Goal: Obtain resource: Download file/media

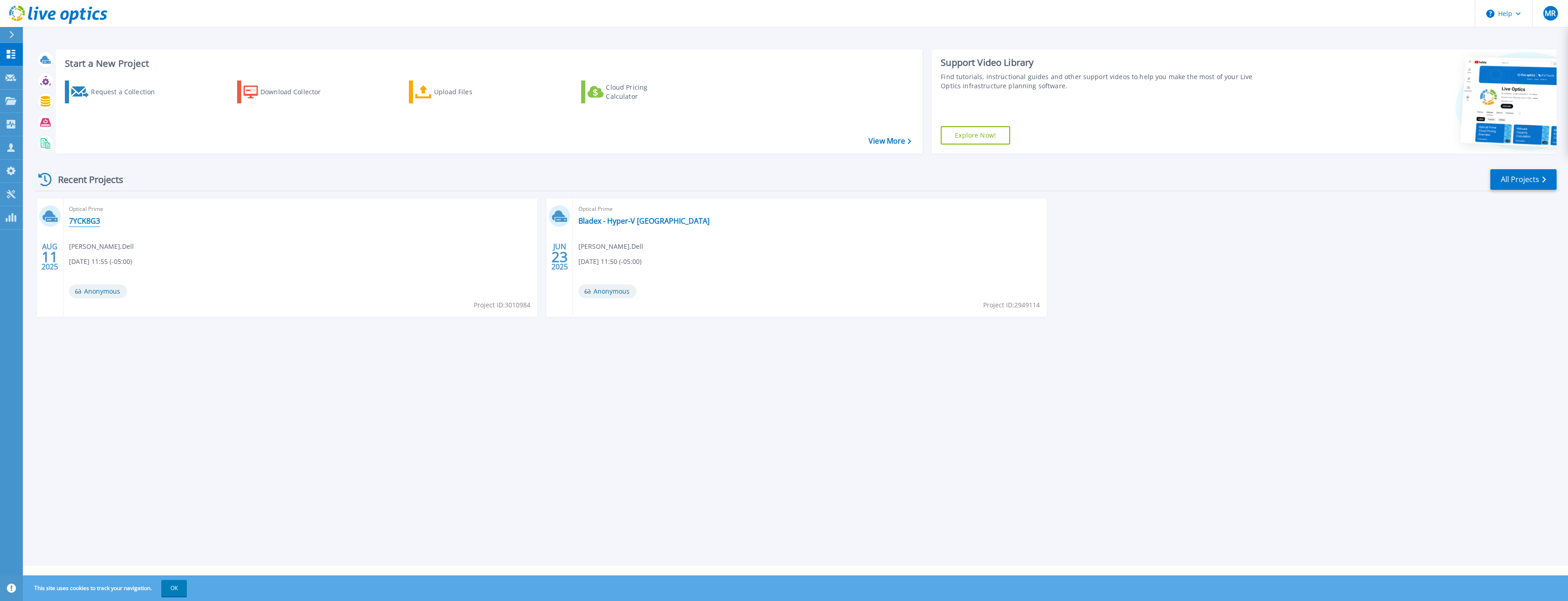
click at [88, 221] on link "7YCK8G3" at bounding box center [84, 221] width 31 height 9
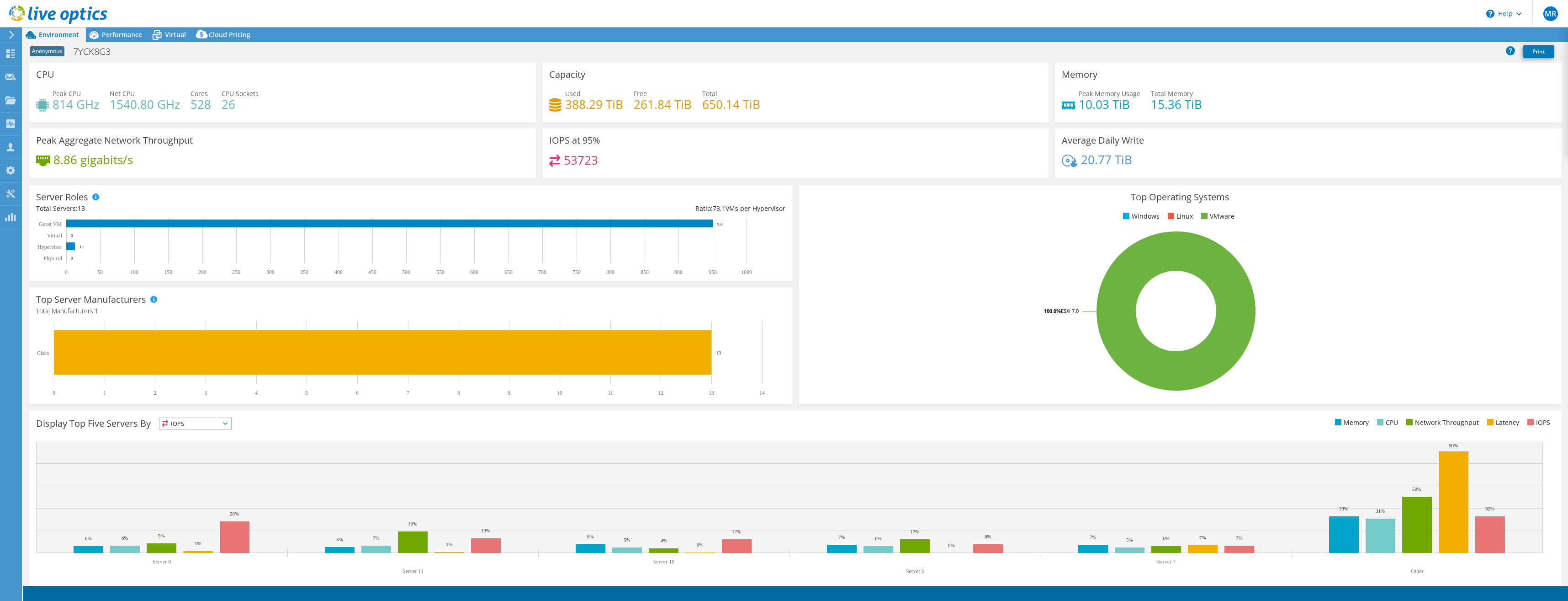
select select "USD"
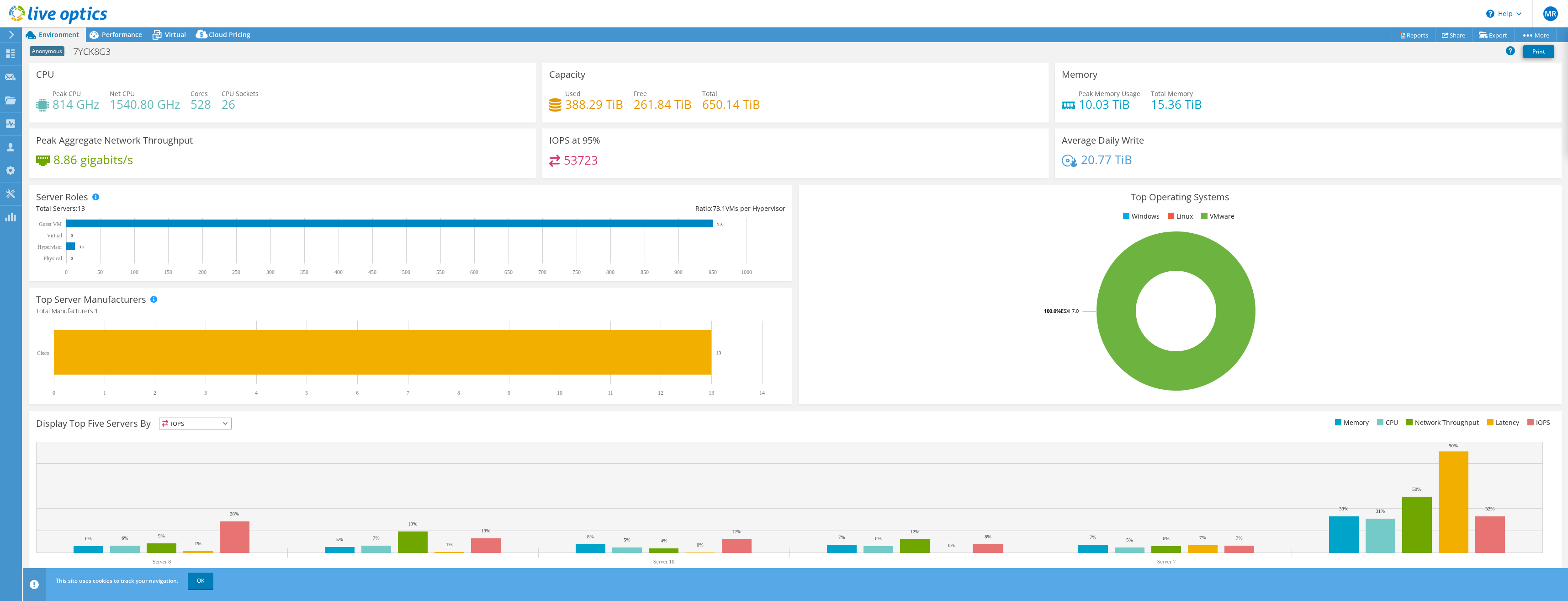
scroll to position [10, 0]
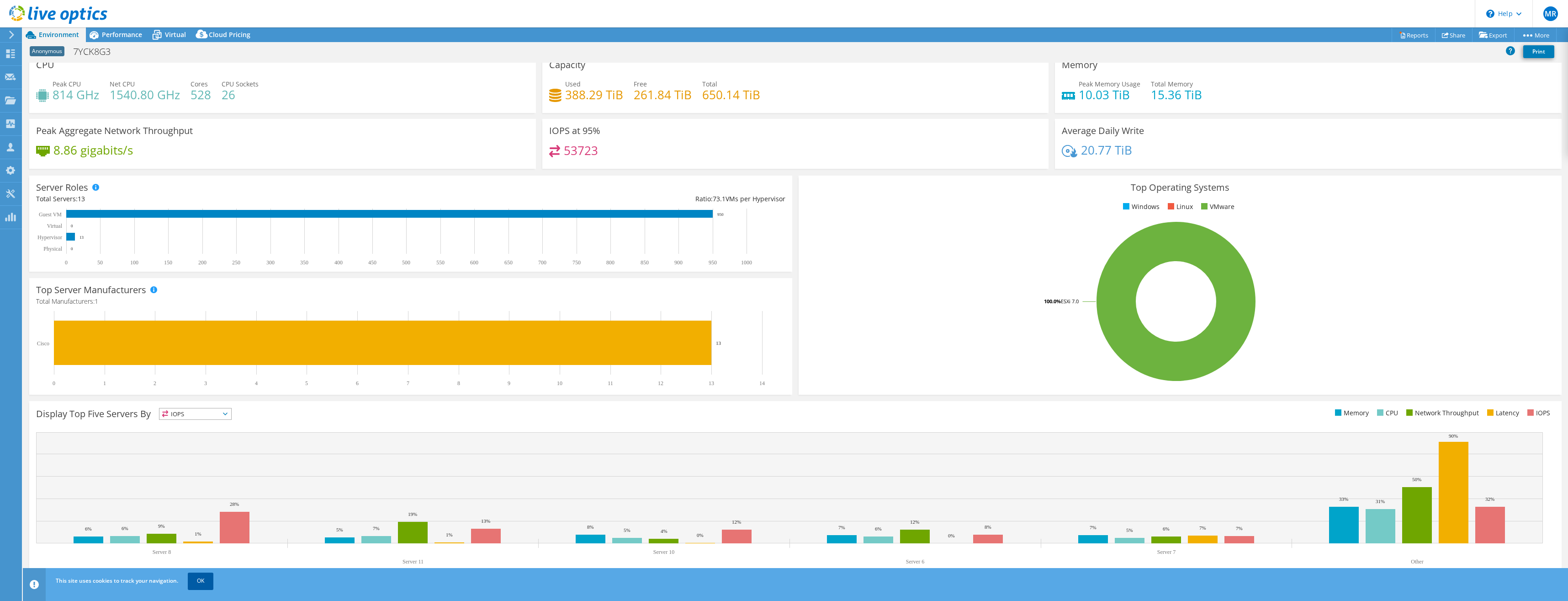
click at [207, 577] on link "OK" at bounding box center [200, 580] width 25 height 17
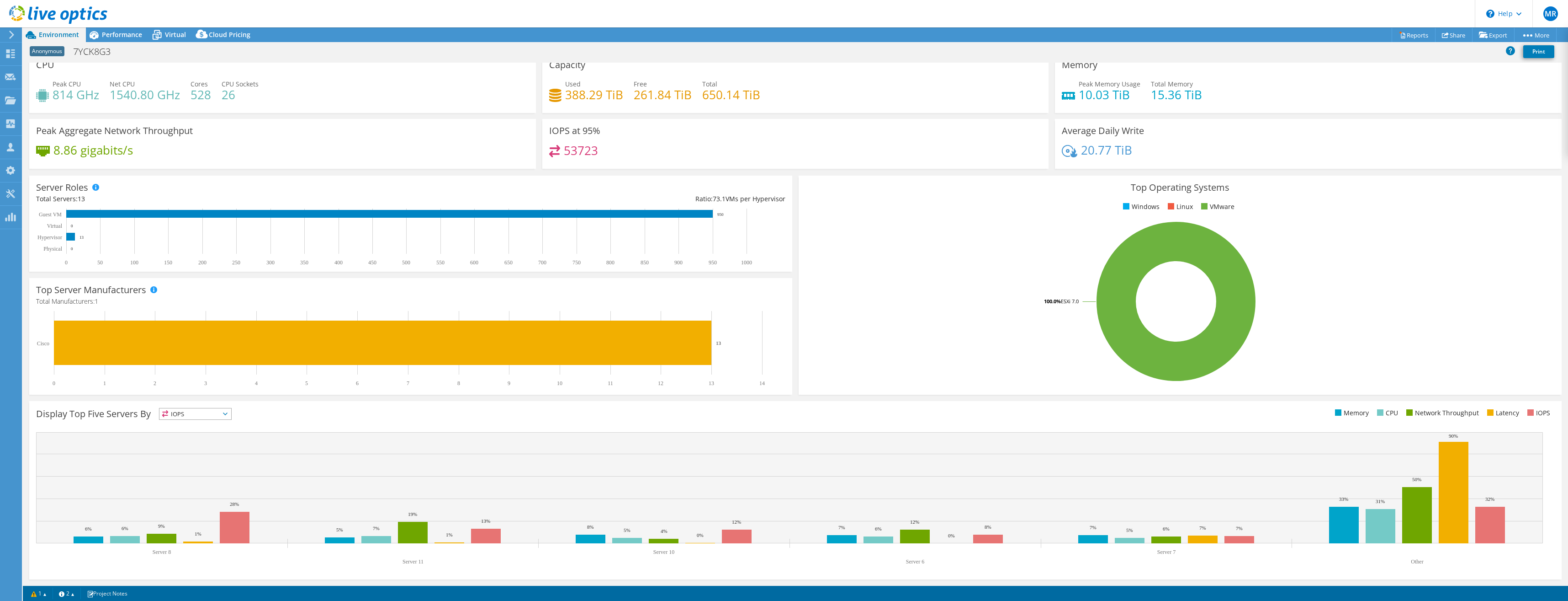
scroll to position [0, 0]
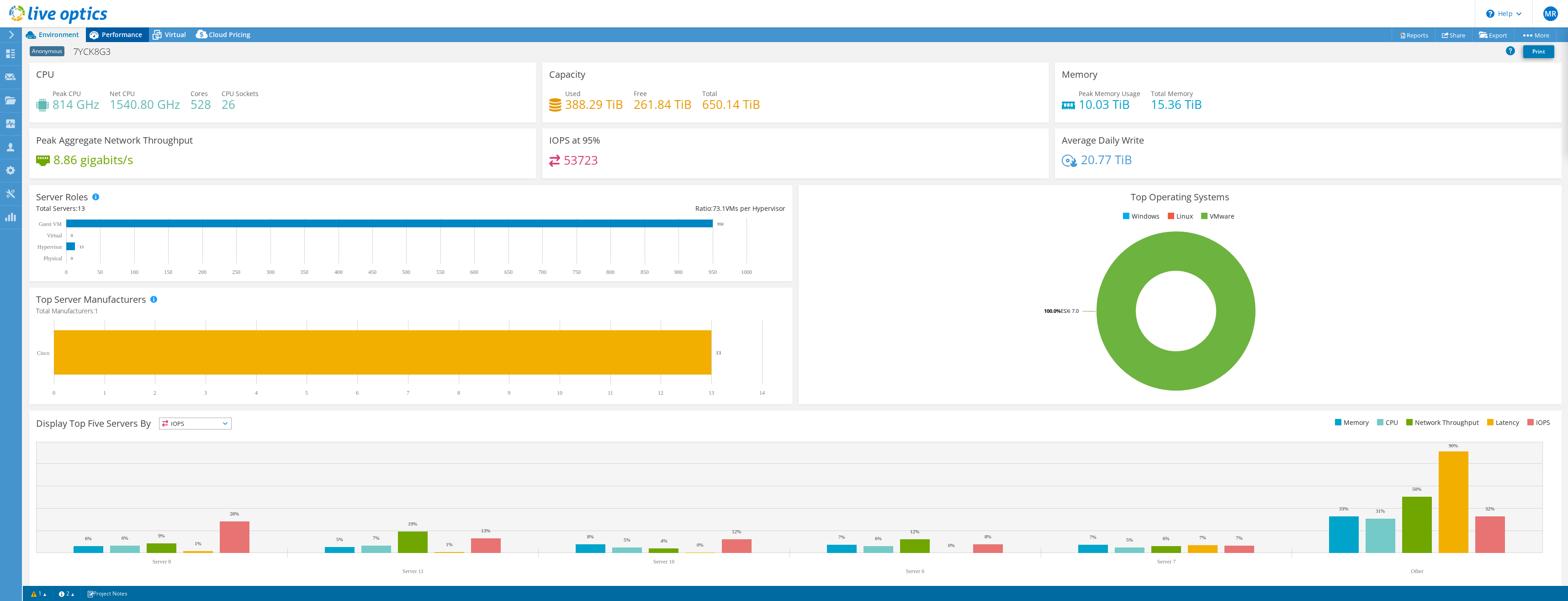
click at [119, 37] on span "Performance" at bounding box center [122, 34] width 40 height 9
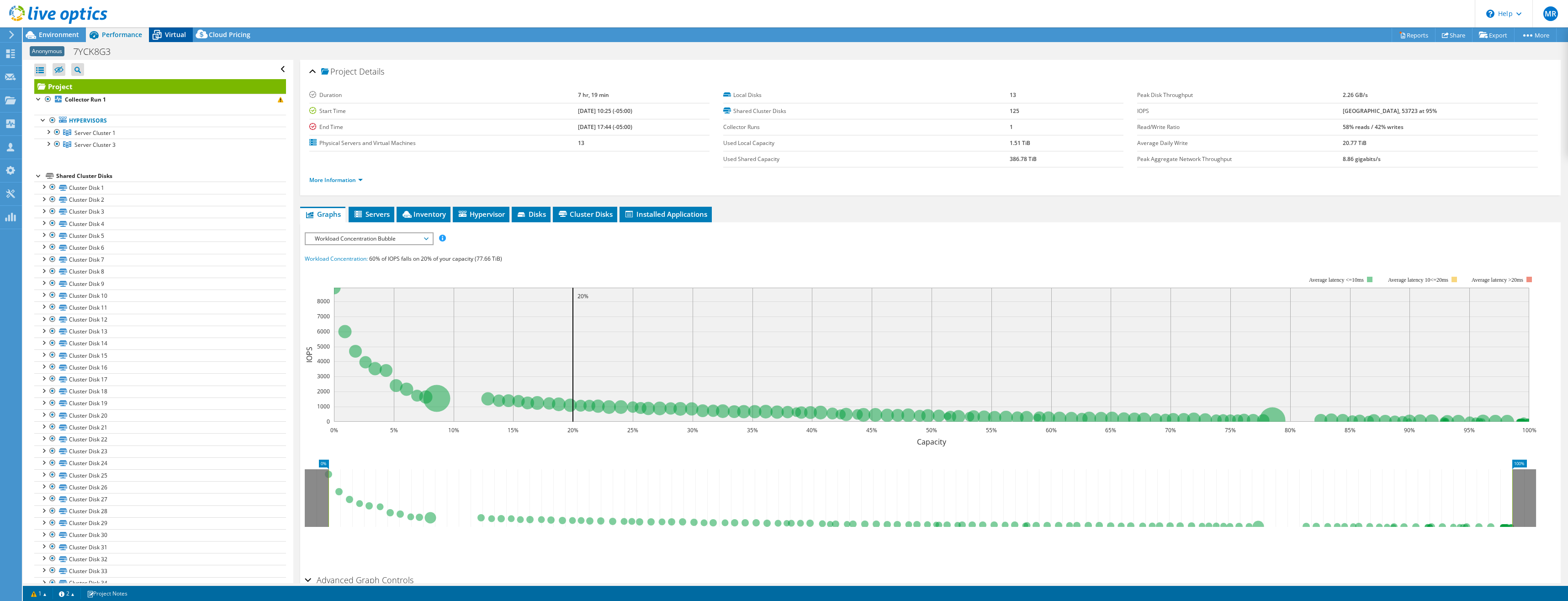
click at [165, 36] on span "Virtual" at bounding box center [175, 34] width 21 height 9
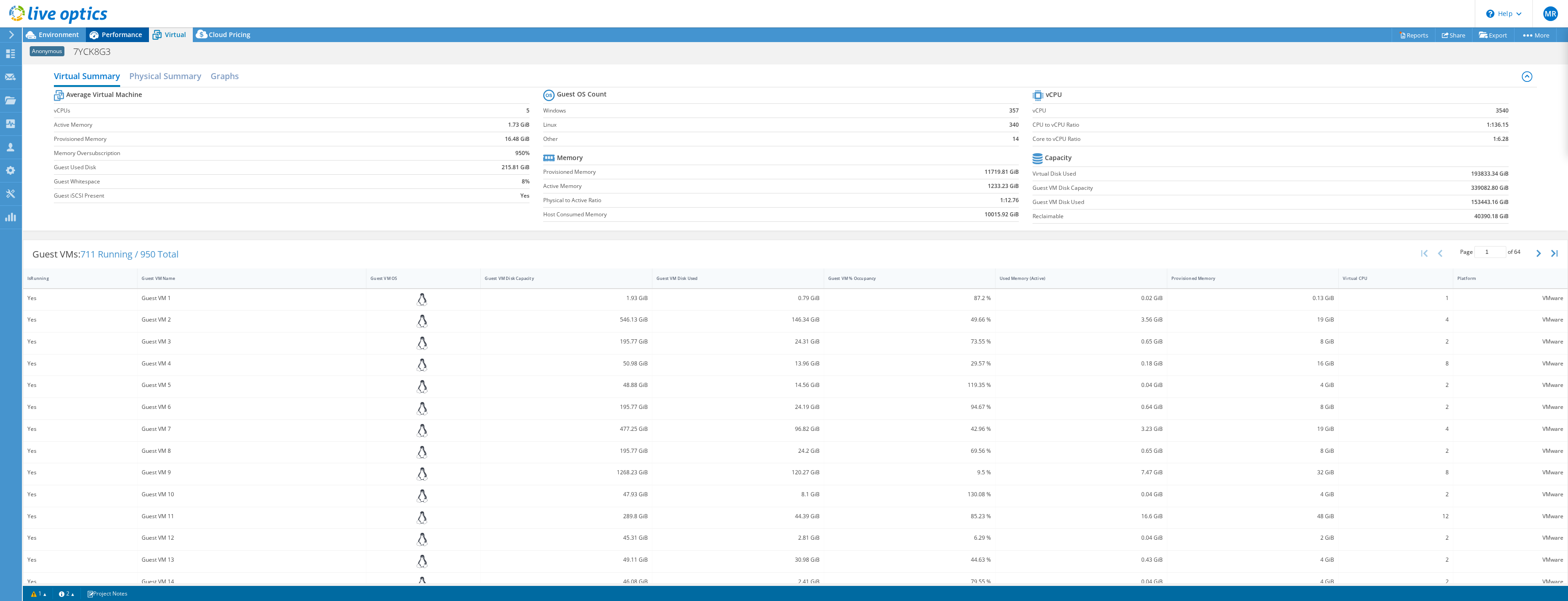
click at [138, 34] on span "Performance" at bounding box center [122, 34] width 40 height 9
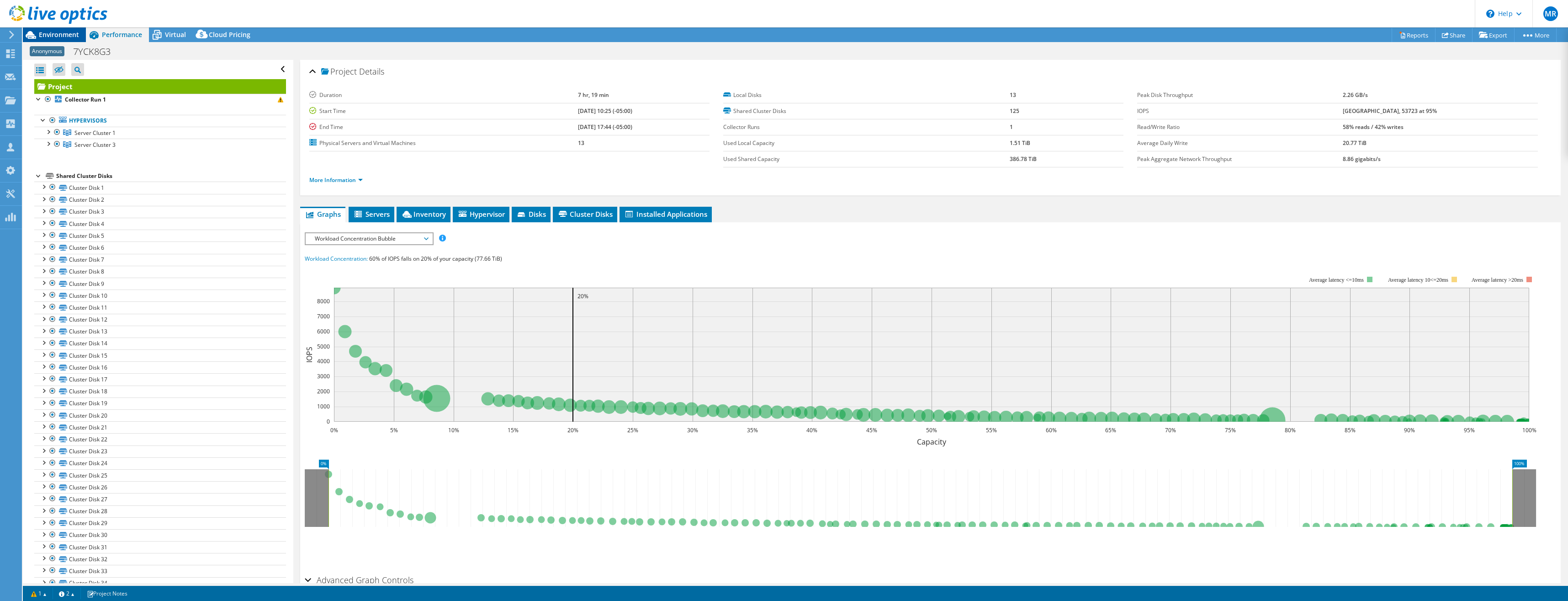
click at [60, 32] on span "Environment" at bounding box center [59, 34] width 40 height 9
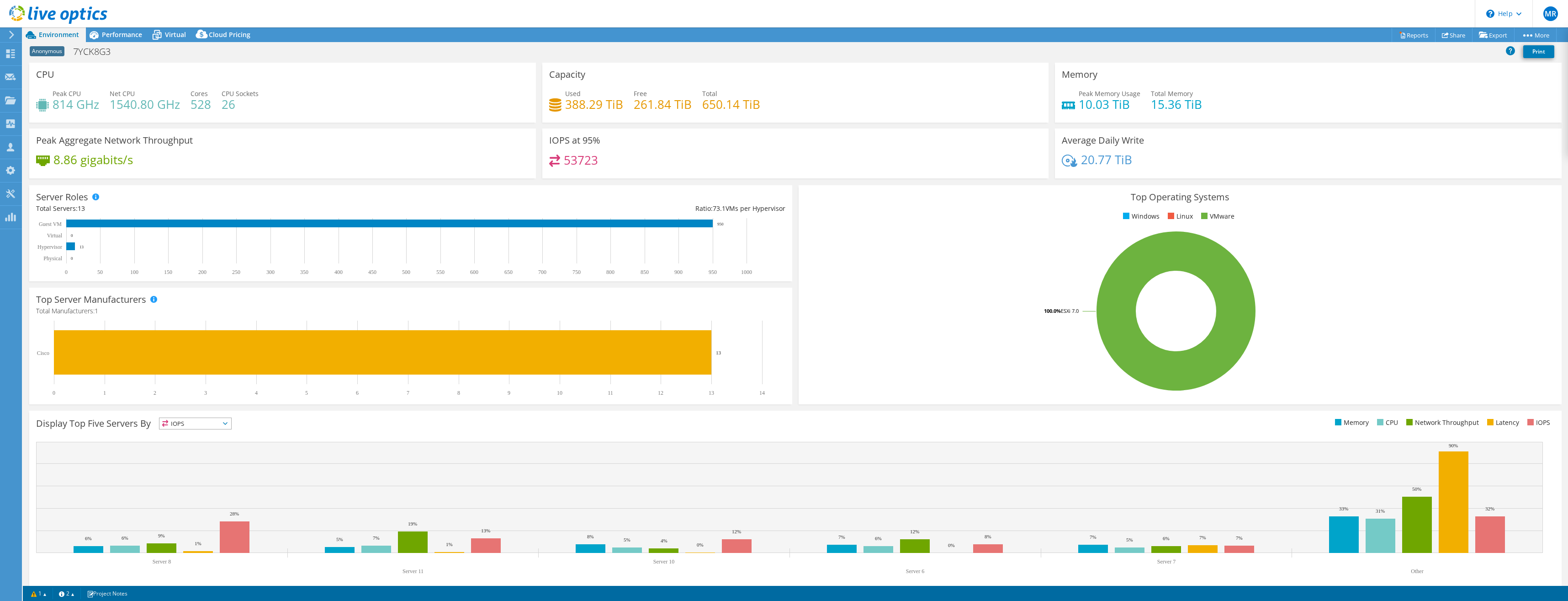
click at [52, 75] on h3 "CPU" at bounding box center [45, 74] width 18 height 10
click at [201, 198] on div "Server Roles Total Servers: 13 Ratio: 73.1 VMs per Hypervisor 0 50 100 150 200 …" at bounding box center [410, 233] width 763 height 96
click at [112, 39] on div "Performance" at bounding box center [117, 34] width 63 height 15
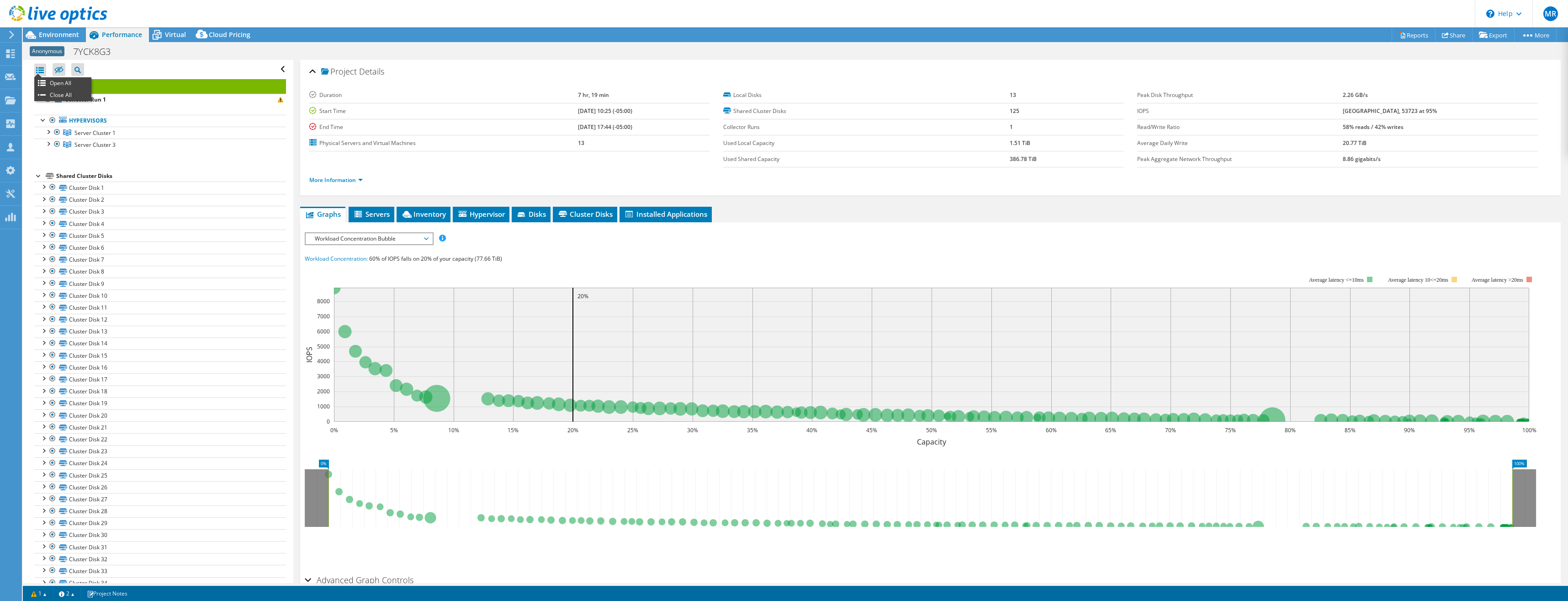
click at [39, 67] on div at bounding box center [40, 70] width 12 height 13
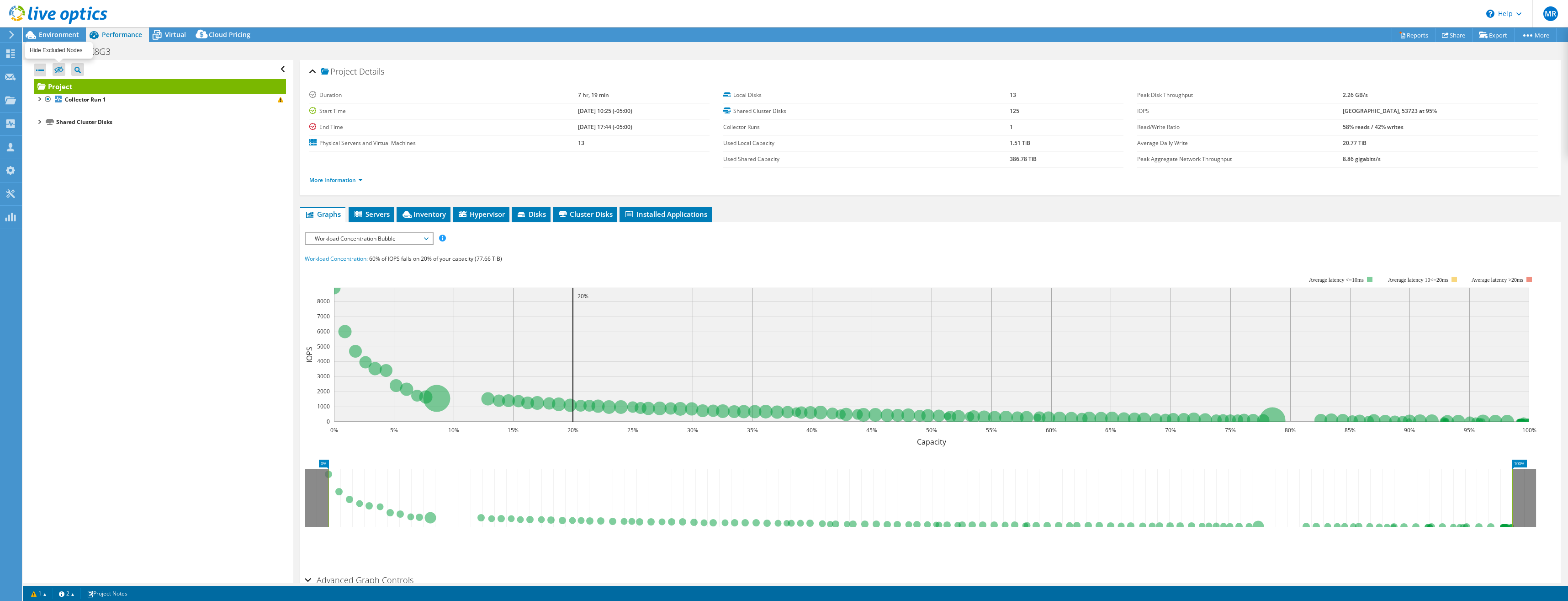
click at [58, 71] on icon at bounding box center [59, 70] width 9 height 7
click at [0, 0] on input "checkbox" at bounding box center [0, 0] width 0 height 0
click at [58, 71] on icon at bounding box center [59, 70] width 9 height 7
click at [0, 0] on input "checkbox" at bounding box center [0, 0] width 0 height 0
click at [364, 212] on span "Servers" at bounding box center [371, 214] width 37 height 9
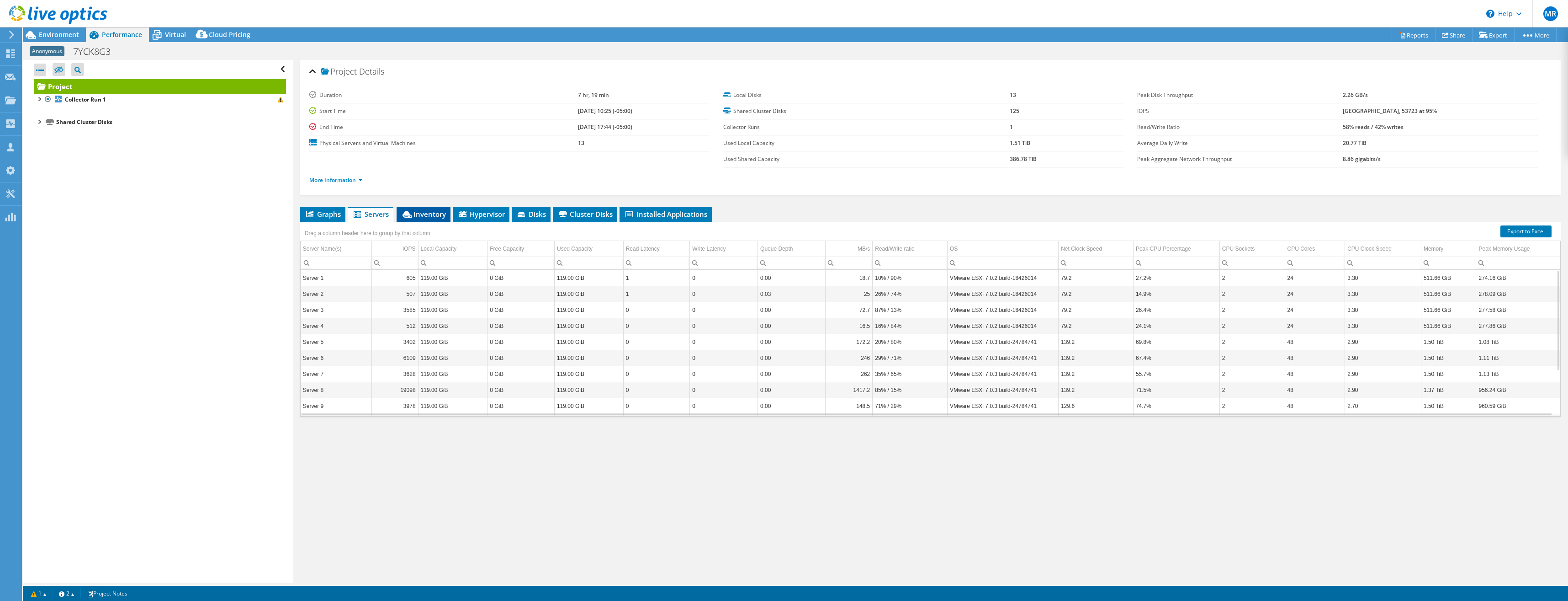
click at [441, 211] on span "Inventory" at bounding box center [423, 214] width 45 height 9
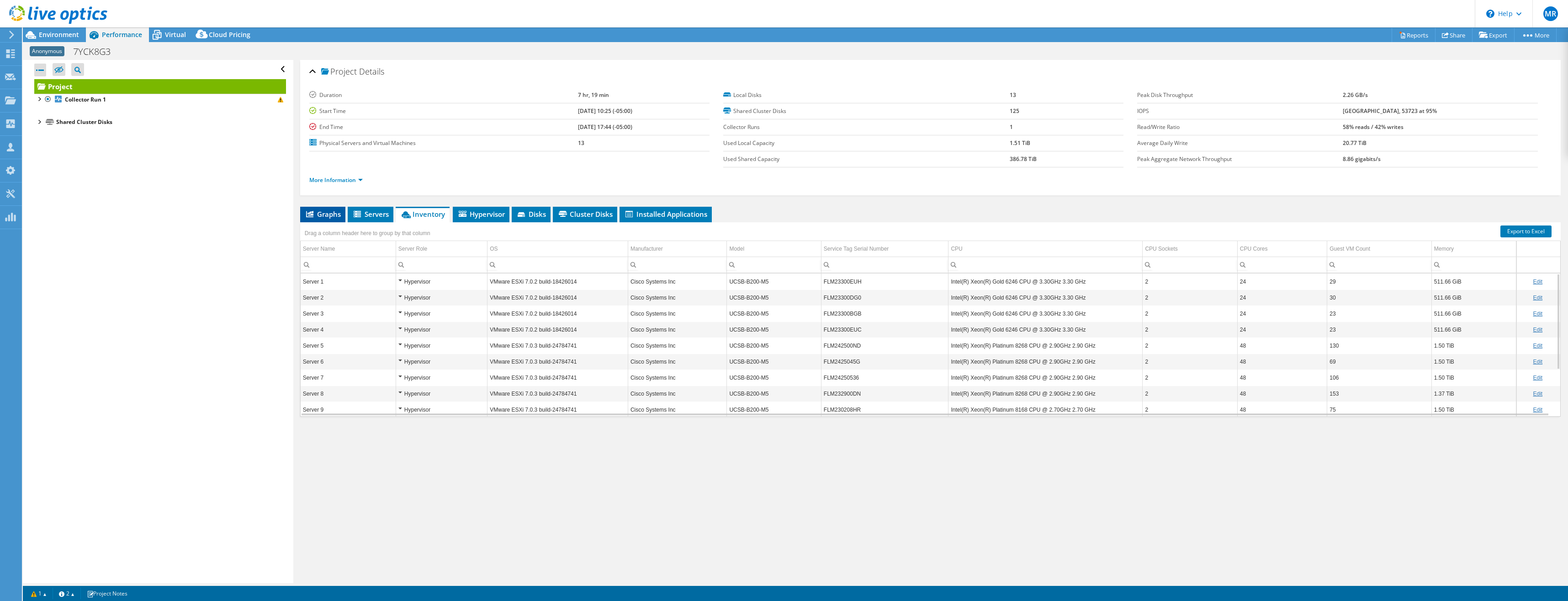
click at [327, 212] on span "Graphs" at bounding box center [322, 214] width 36 height 9
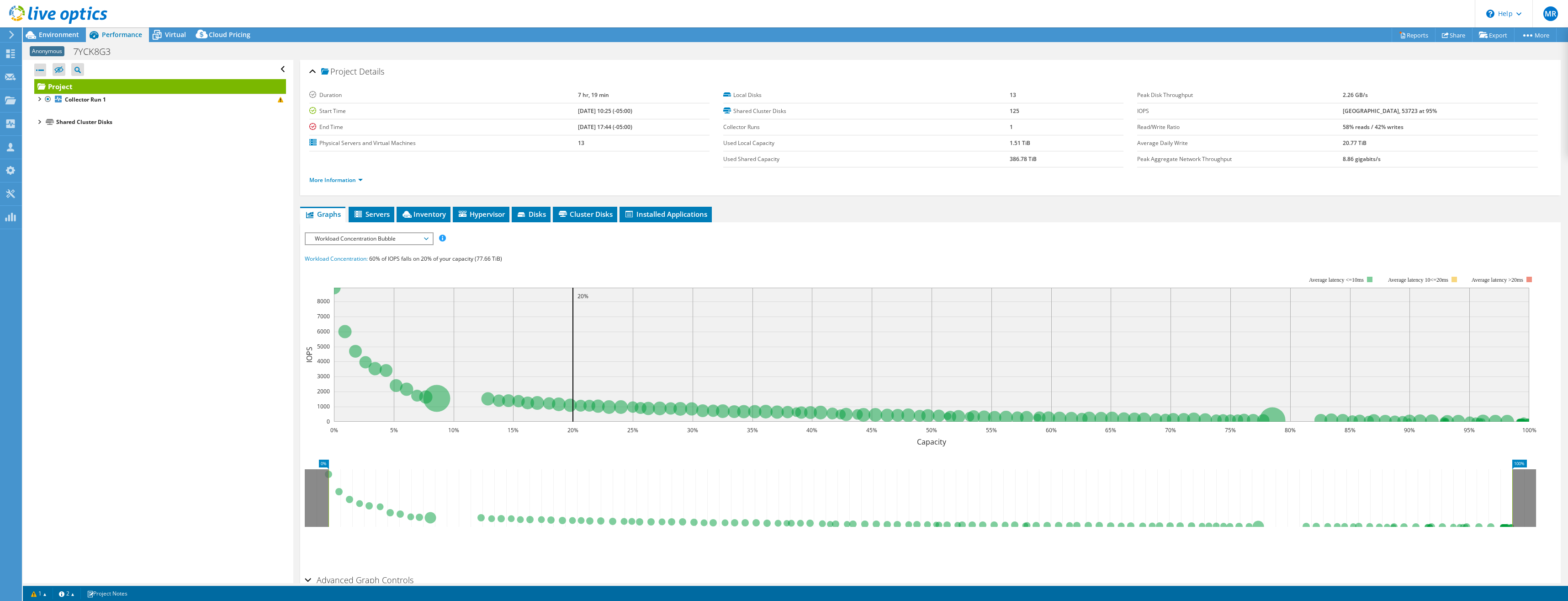
click at [50, 50] on span "Anonymous" at bounding box center [47, 51] width 35 height 10
click at [54, 35] on span "Environment" at bounding box center [59, 34] width 40 height 9
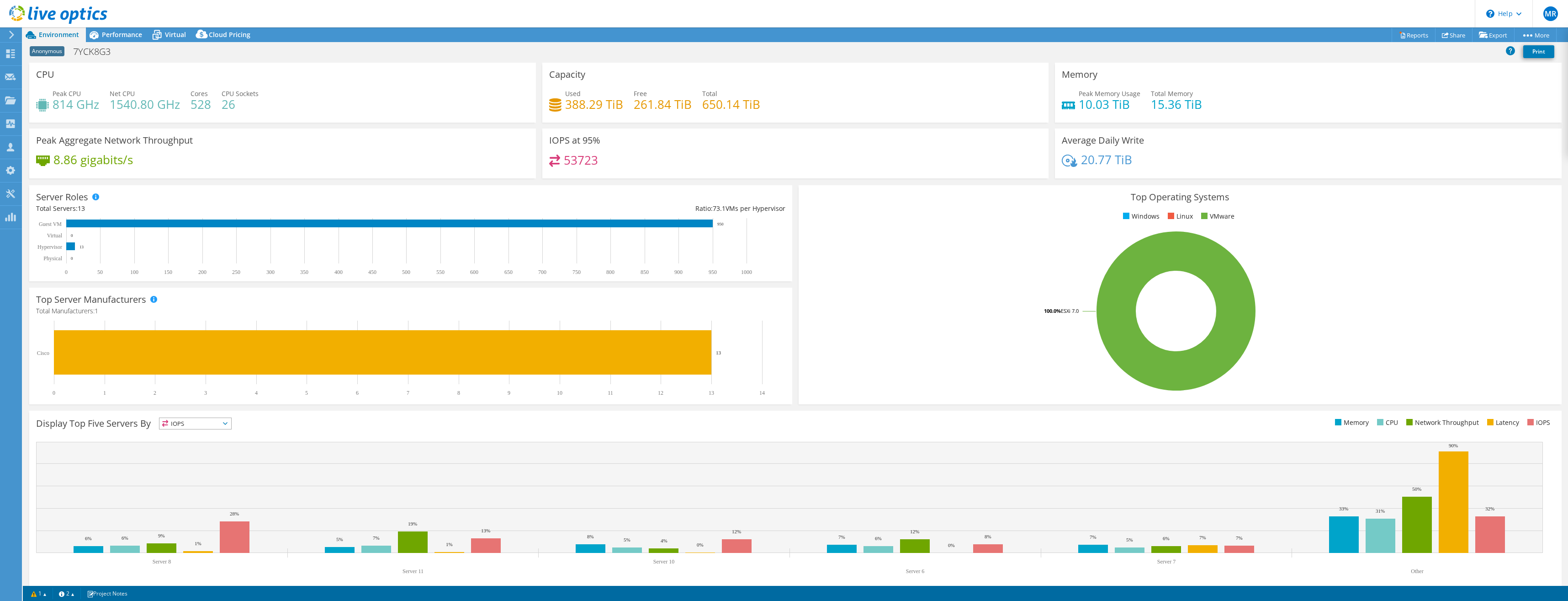
click at [52, 79] on h3 "CPU" at bounding box center [45, 74] width 18 height 10
click at [1402, 33] on link "Reports" at bounding box center [1414, 35] width 44 height 14
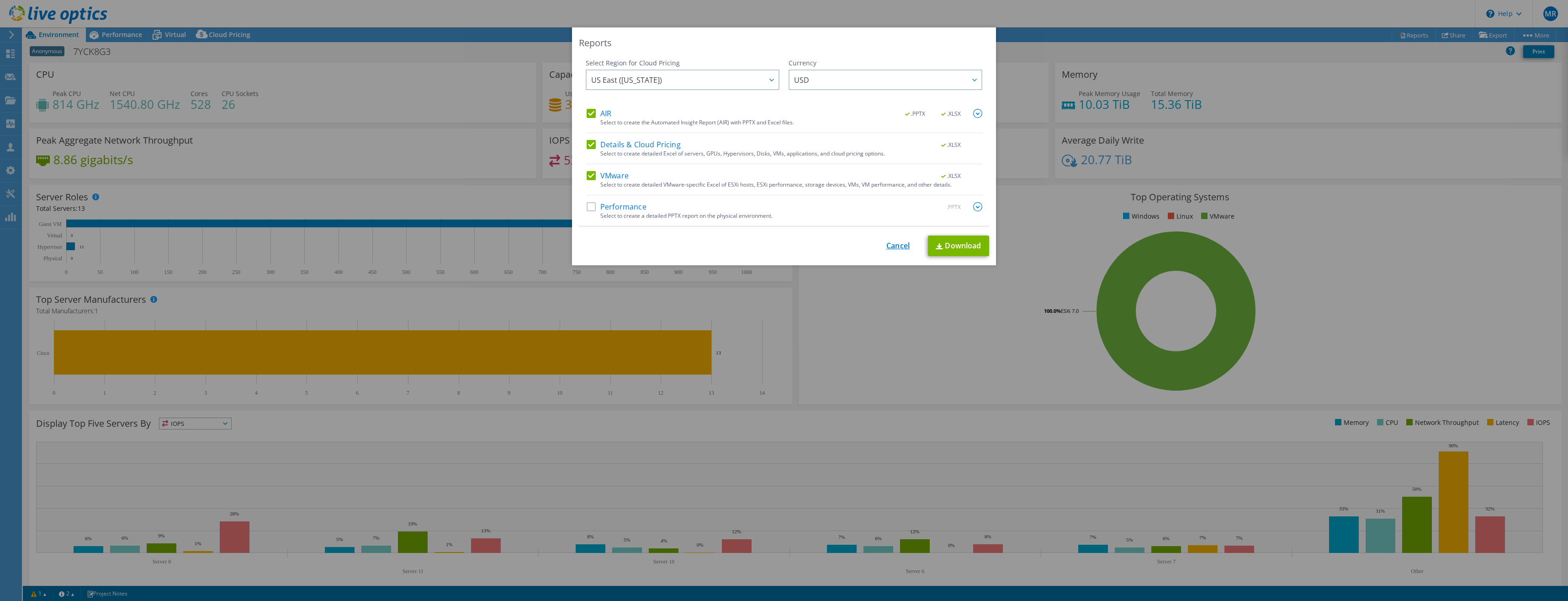
click at [899, 247] on link "Cancel" at bounding box center [898, 245] width 24 height 9
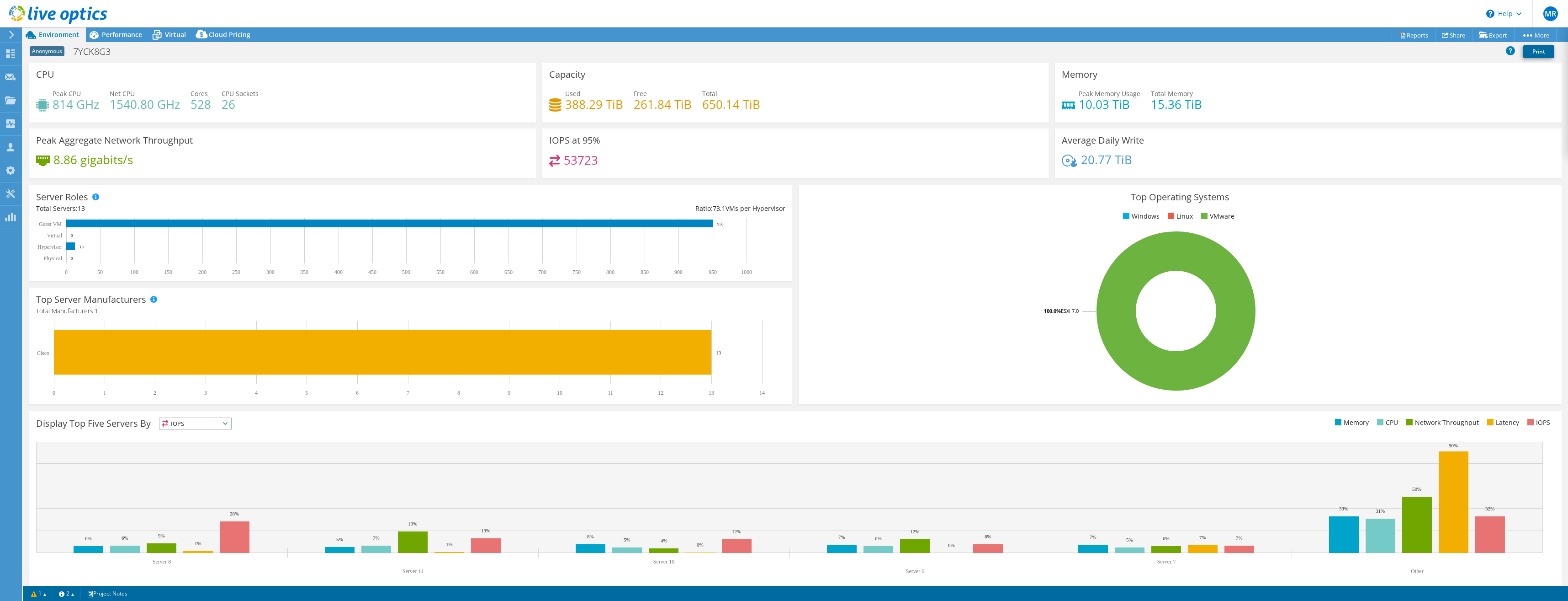
click at [1529, 52] on link "Print" at bounding box center [1538, 52] width 31 height 13
click at [1412, 33] on link "Reports" at bounding box center [1414, 35] width 44 height 14
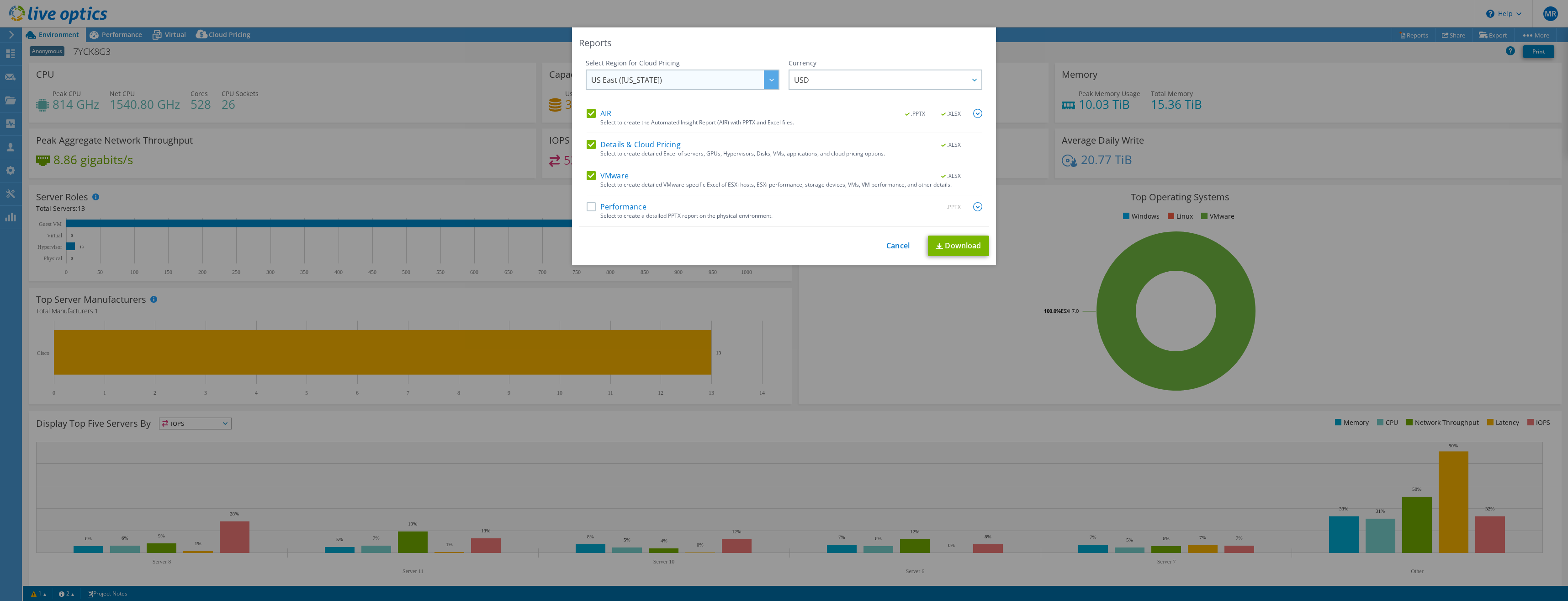
click at [766, 75] on div at bounding box center [771, 79] width 15 height 18
click at [692, 34] on div "Reports Select Region for Cloud Pricing Asia Pacific ([GEOGRAPHIC_DATA]) [GEOGR…" at bounding box center [784, 145] width 424 height 237
click at [583, 211] on div "Select Region for Cloud Pricing Asia Pacific ([GEOGRAPHIC_DATA]) [GEOGRAPHIC_DA…" at bounding box center [784, 142] width 410 height 167
click at [591, 205] on label "Performance" at bounding box center [617, 207] width 60 height 9
click at [0, 0] on input "Performance" at bounding box center [0, 0] width 0 height 0
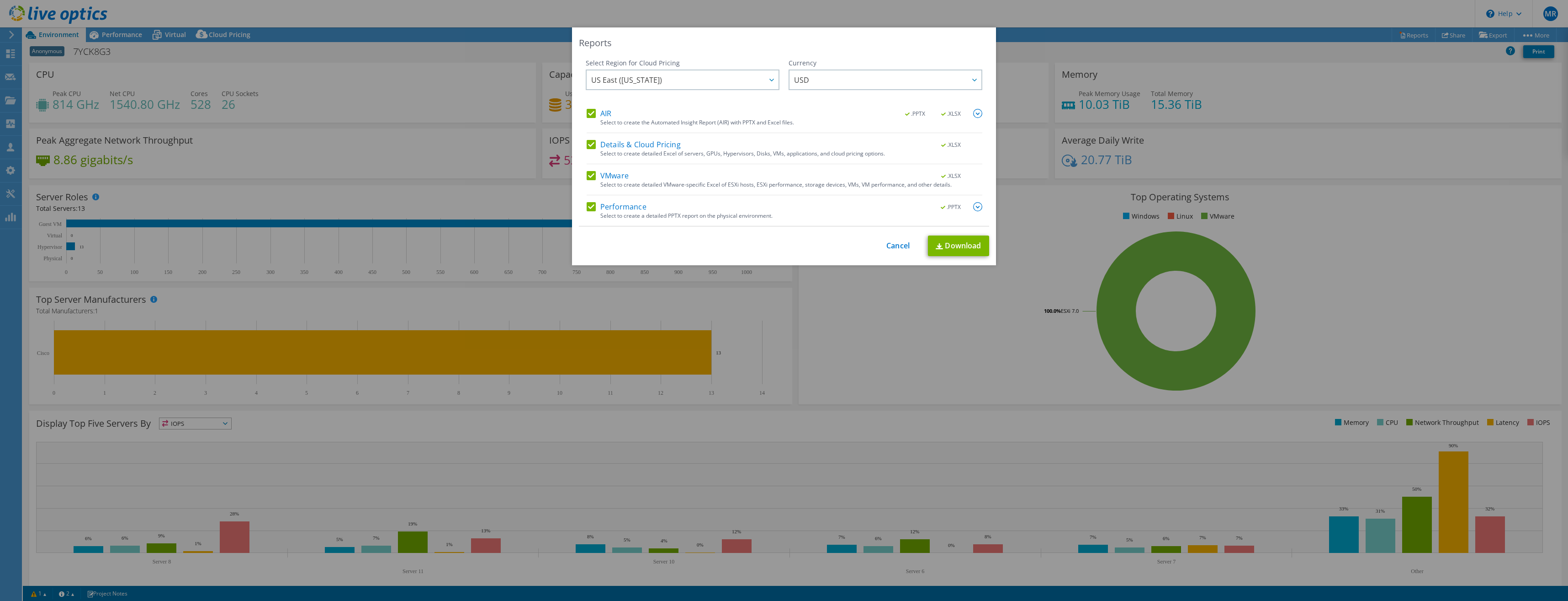
click at [973, 113] on img at bounding box center [978, 113] width 9 height 9
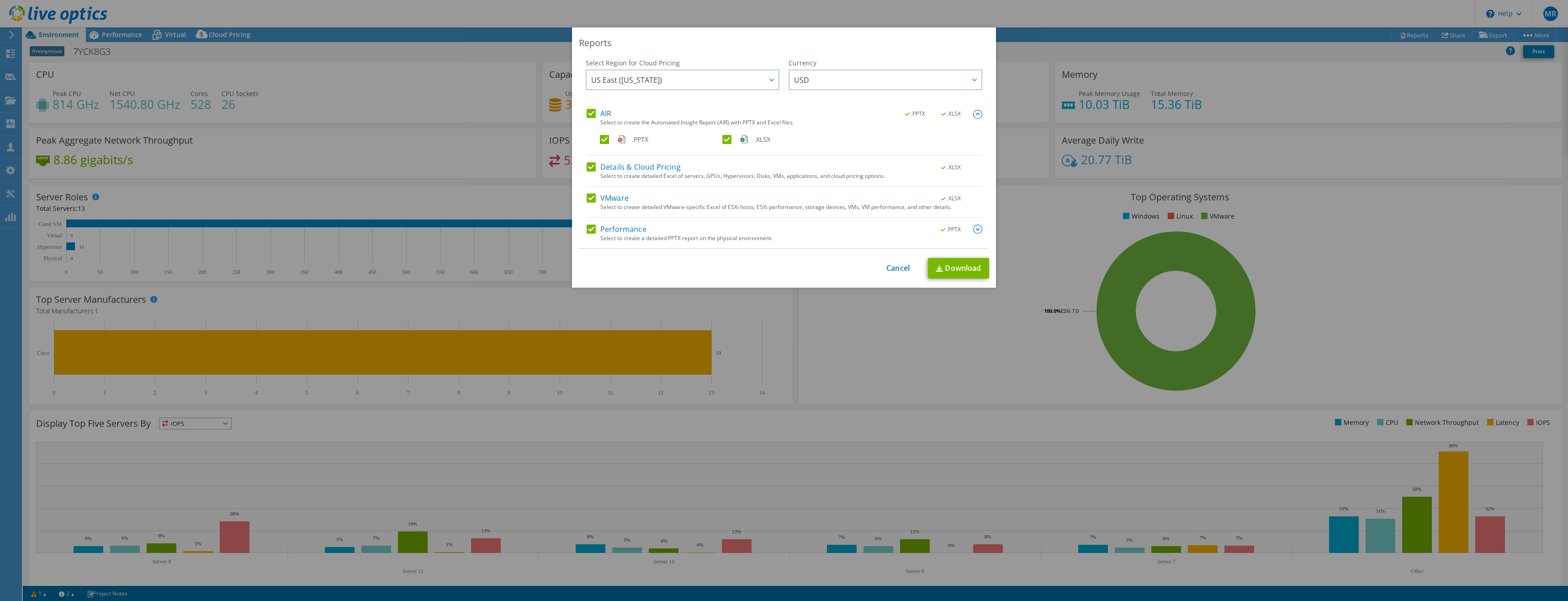
click at [973, 113] on img at bounding box center [978, 114] width 9 height 9
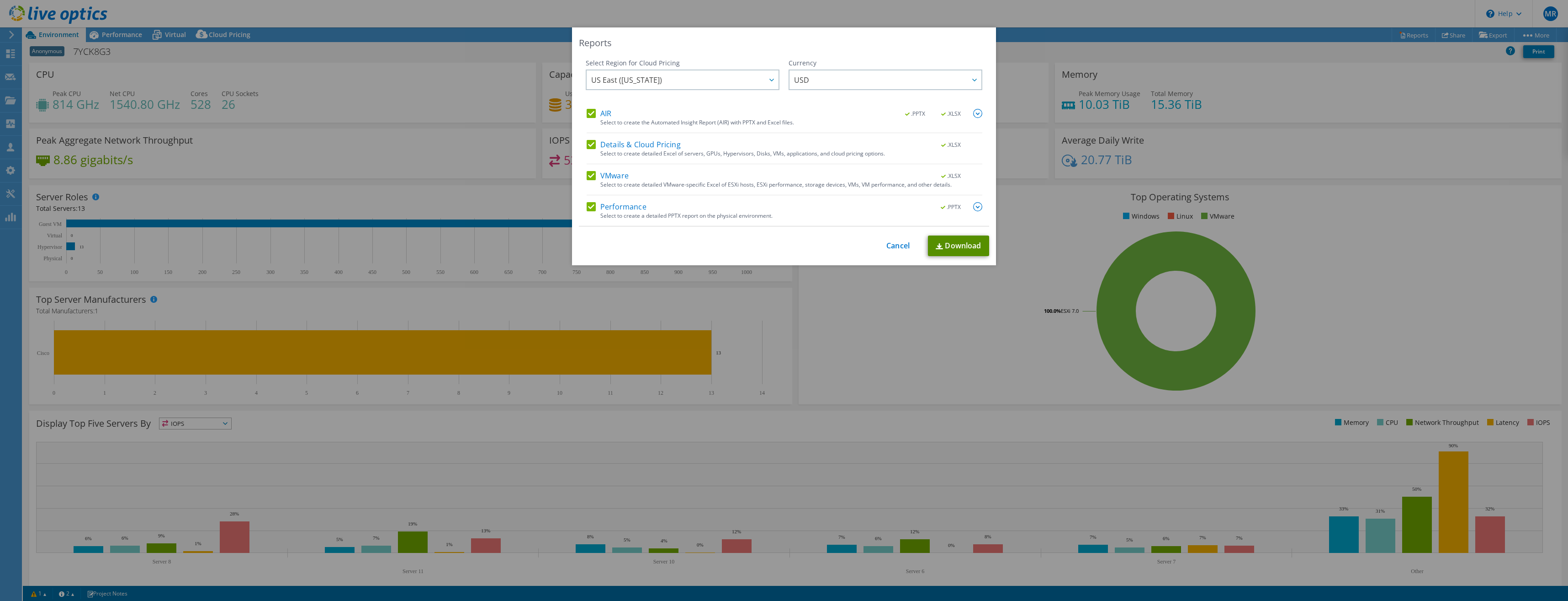
click at [952, 248] on link "Download" at bounding box center [959, 245] width 61 height 20
click at [844, 324] on div "Reports Select Region for Cloud Pricing Asia Pacific ([GEOGRAPHIC_DATA]) [GEOGR…" at bounding box center [784, 300] width 1568 height 546
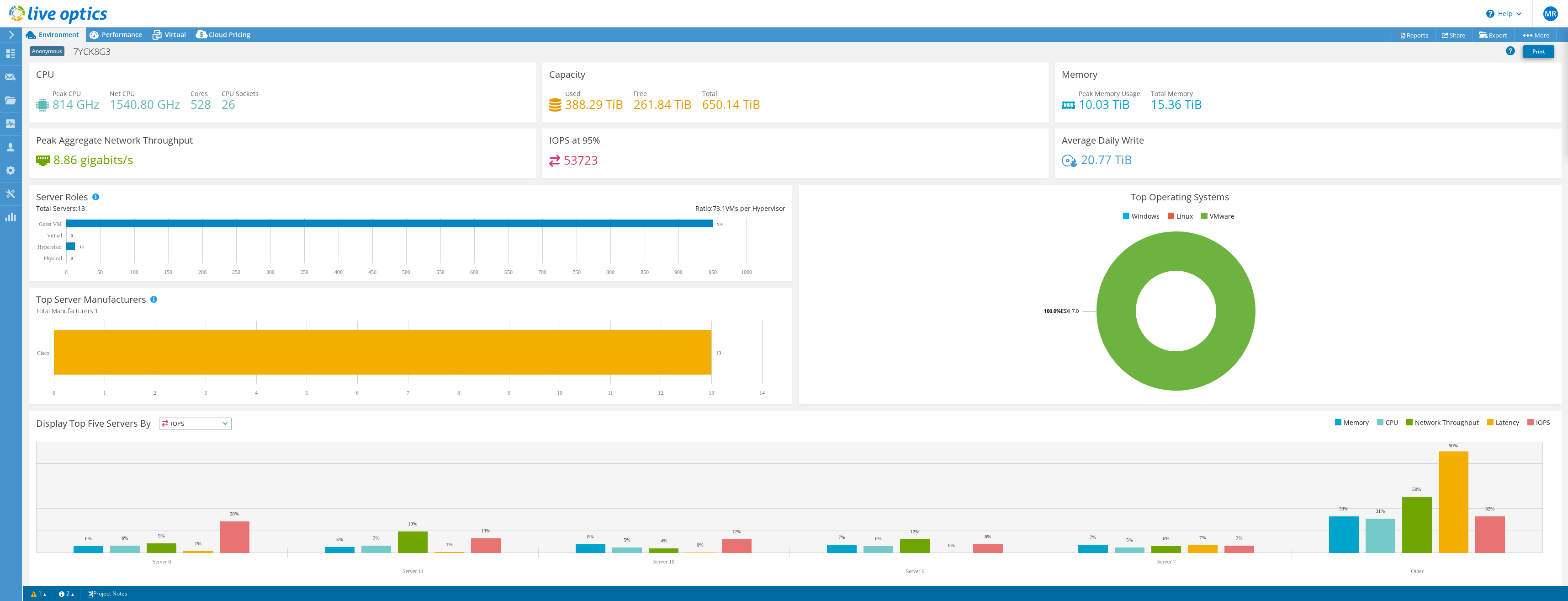
click at [1092, 191] on div "Top Operating Systems Windows Linux VMware 100.0% ESXi 7.0" at bounding box center [1180, 294] width 763 height 219
click at [317, 99] on div "Peak CPU 814 GHz Net CPU 1540.80 GHz Cores 528 CPU Sockets 26" at bounding box center [282, 103] width 493 height 30
